Goal: Communication & Community: Ask a question

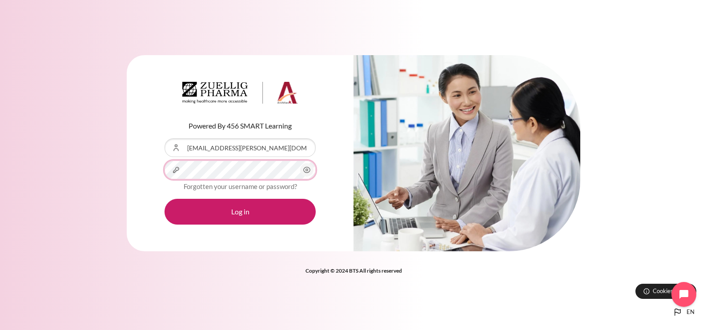
click at [164, 199] on button "Log in" at bounding box center [239, 212] width 151 height 26
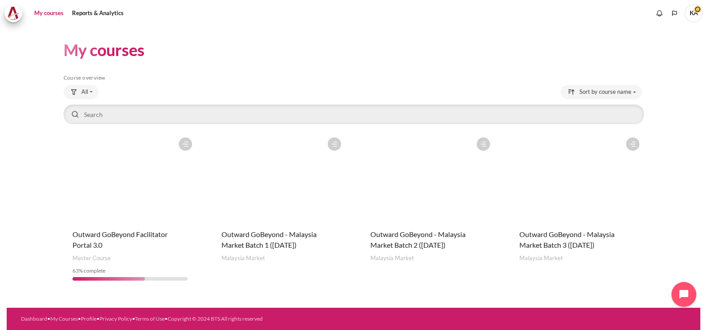
click at [567, 204] on figure "Content" at bounding box center [576, 177] width 133 height 89
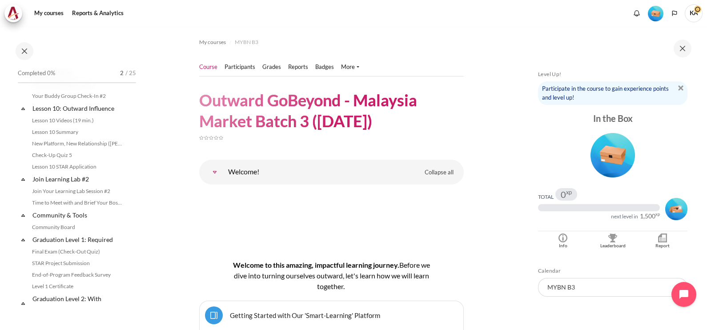
scroll to position [804, 0]
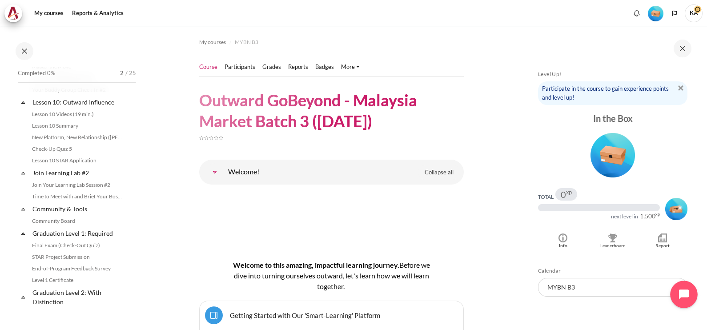
click at [681, 296] on icon "Open chat widget" at bounding box center [684, 294] width 10 height 10
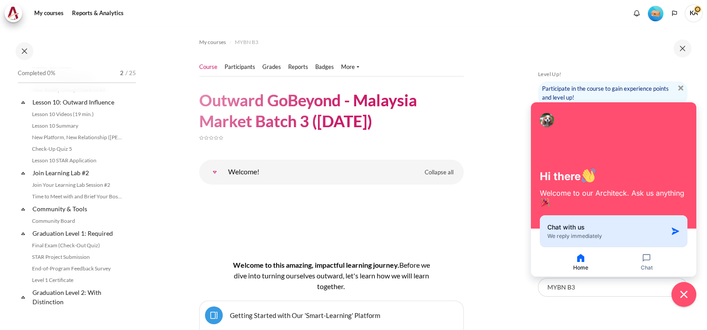
click at [589, 232] on div "Chat with us We reply immediately" at bounding box center [607, 231] width 120 height 17
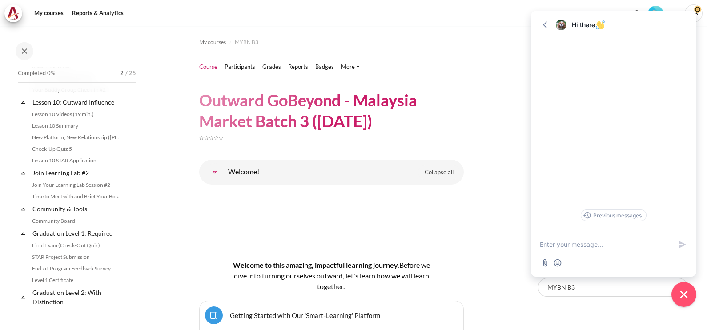
click at [571, 244] on textarea "New message" at bounding box center [606, 244] width 132 height 23
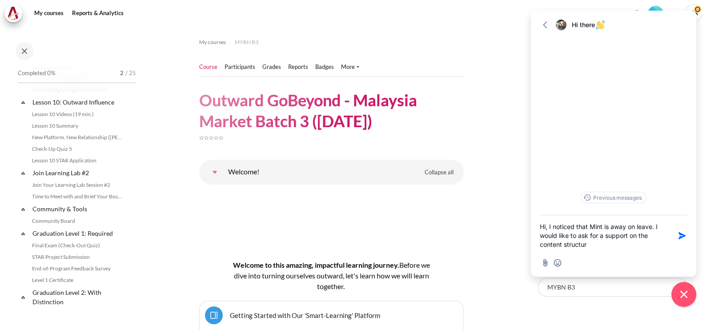
type textarea "Hi, I noticed that Mint is away on leave. I would like to ask for a support on …"
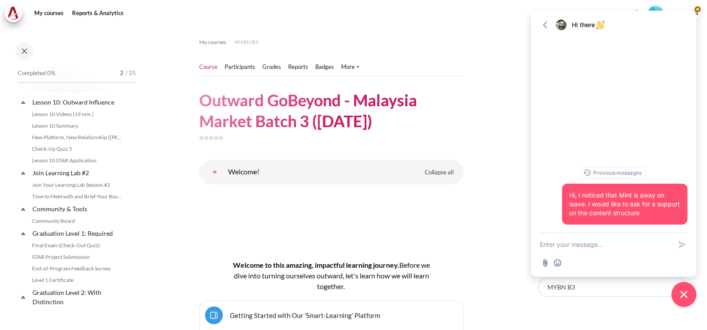
click at [570, 247] on textarea "New message" at bounding box center [606, 244] width 132 height 23
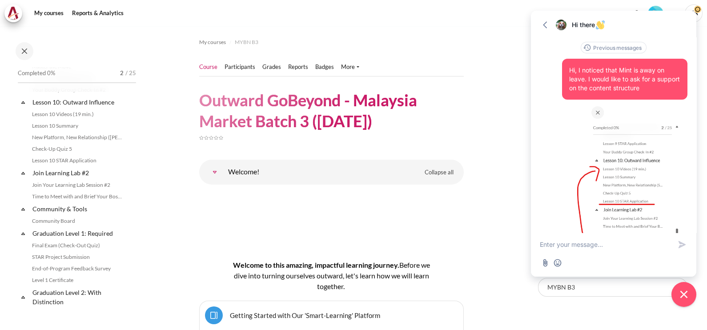
scroll to position [71, 0]
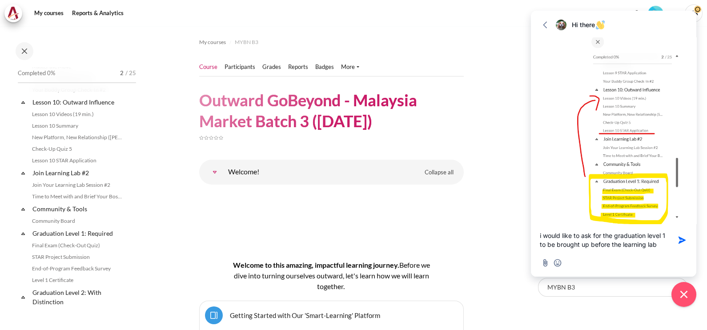
type textarea "i would like to ask for the graduation level 1 to be brought up before the lear…"
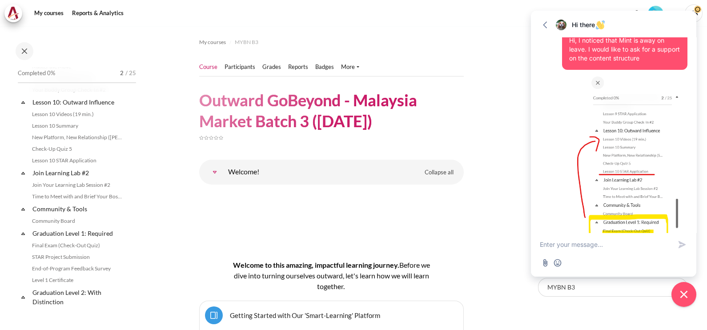
scroll to position [113, 0]
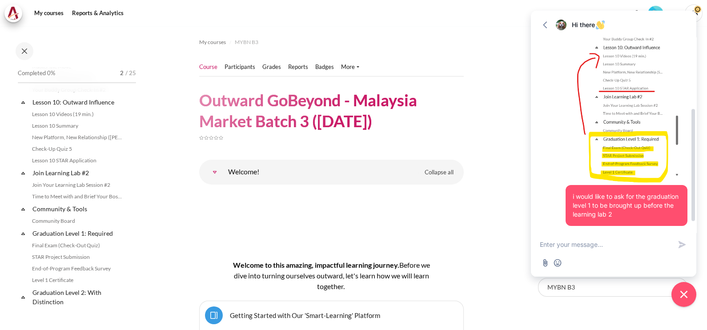
drag, startPoint x: 538, startPoint y: 82, endPoint x: 541, endPoint y: 93, distance: 11.5
click at [500, 93] on body "Skip to main content Open course index Completed 0% 2 / 25 Expand Collapse" at bounding box center [353, 165] width 707 height 330
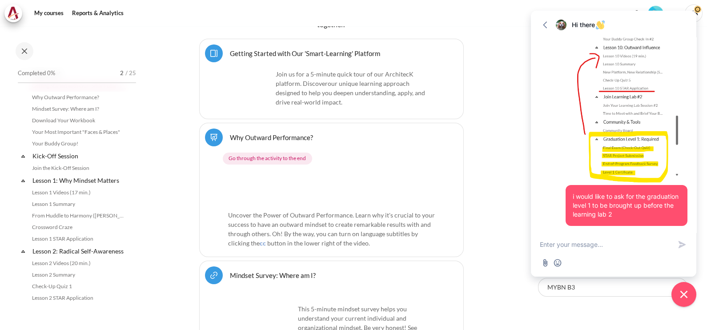
scroll to position [265, 0]
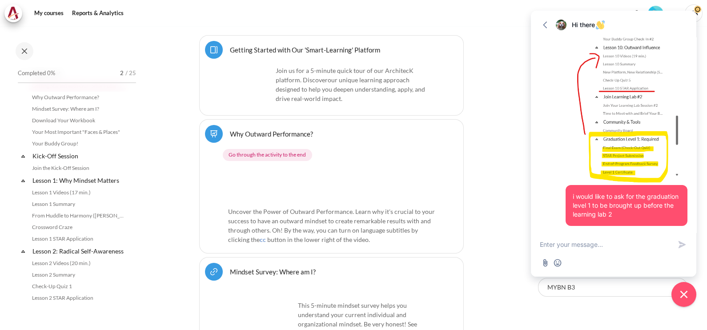
click at [590, 244] on textarea "New message" at bounding box center [606, 244] width 132 height 23
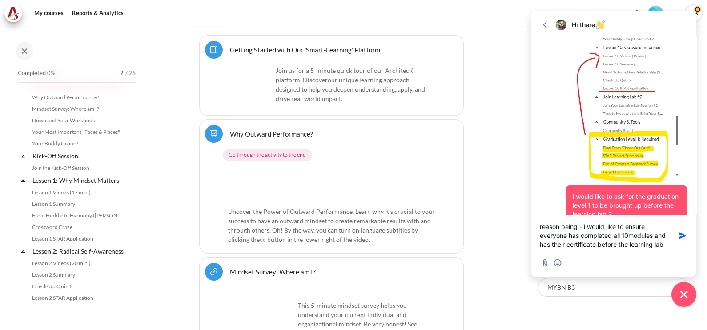
type textarea "reason being - i would like to ensure everyone has completed all 10modules and …"
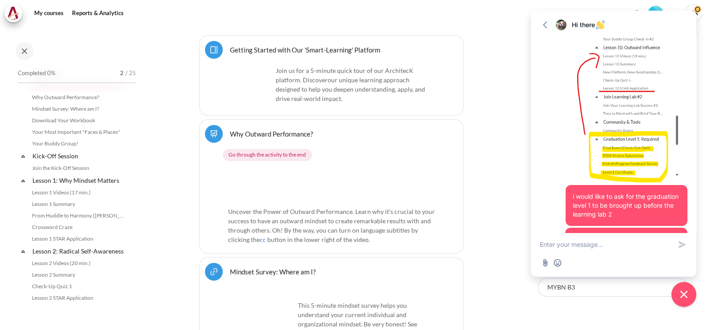
scroll to position [164, 0]
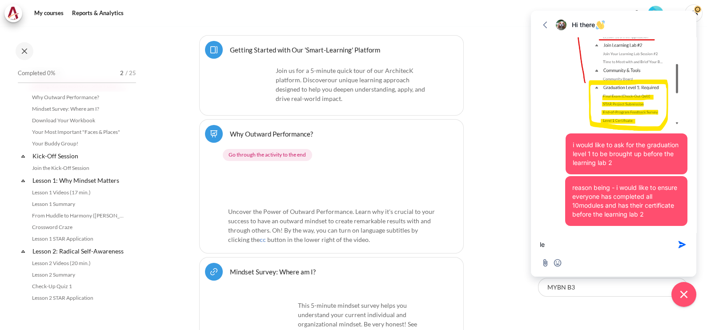
type textarea "l"
type textarea "thank you"
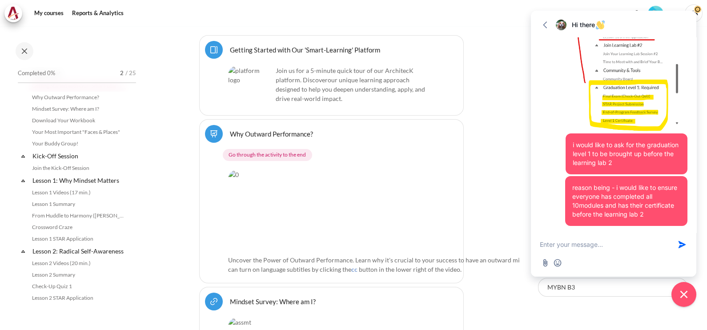
scroll to position [189, 0]
